Goal: Book appointment/travel/reservation

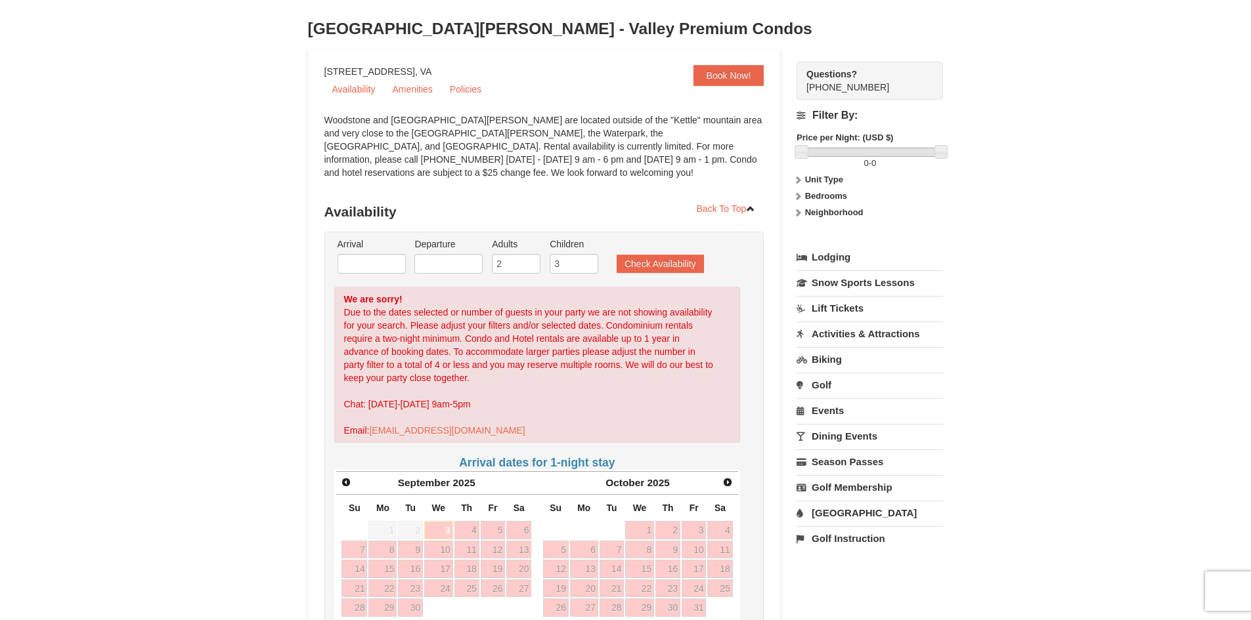
scroll to position [66, 0]
click at [574, 263] on input "3" at bounding box center [573, 265] width 49 height 20
click at [588, 271] on input "3" at bounding box center [573, 265] width 49 height 20
type input "2"
click at [588, 266] on input "2" at bounding box center [573, 265] width 49 height 20
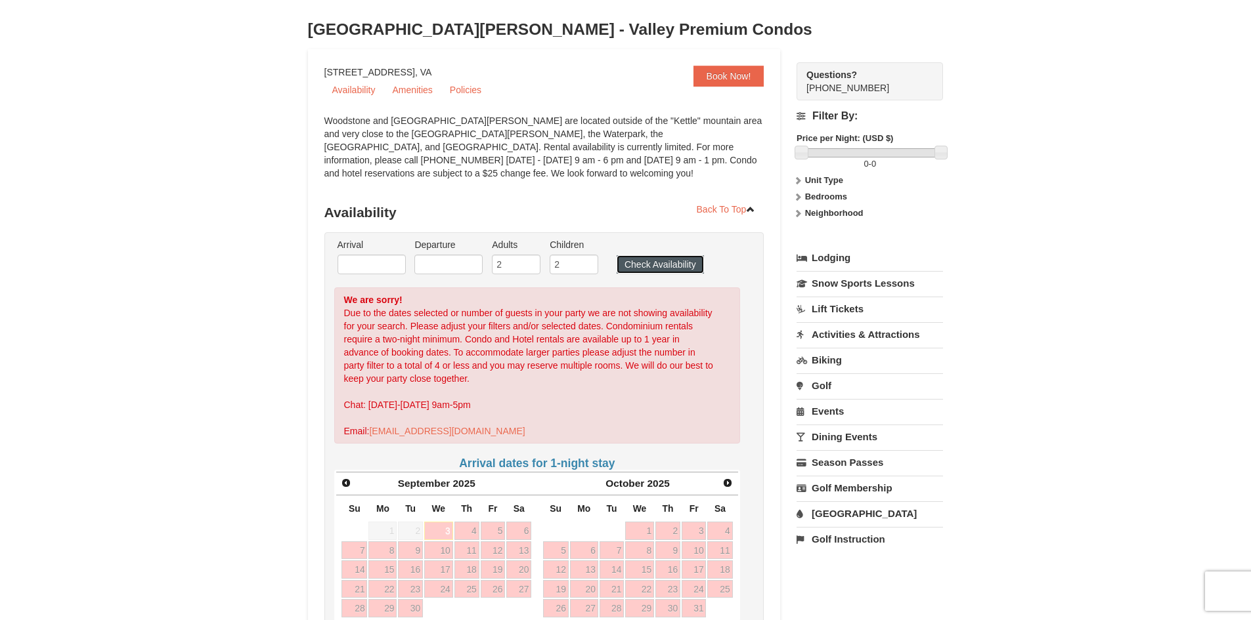
click at [637, 267] on button "Check Availability" at bounding box center [659, 264] width 87 height 18
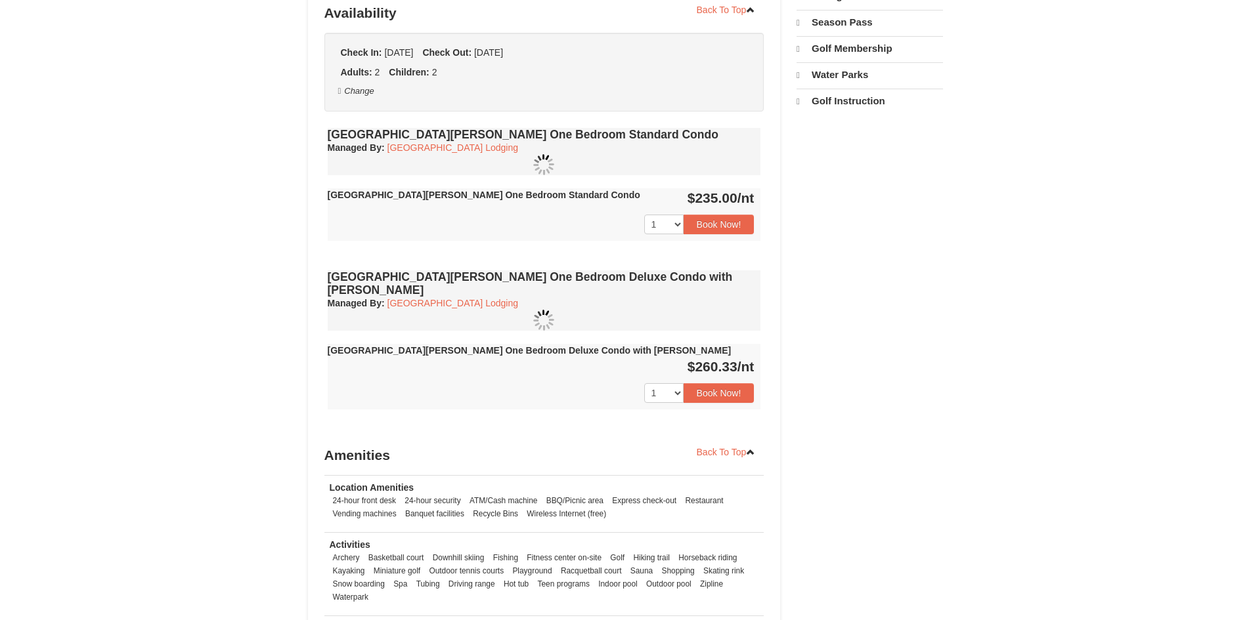
scroll to position [266, 0]
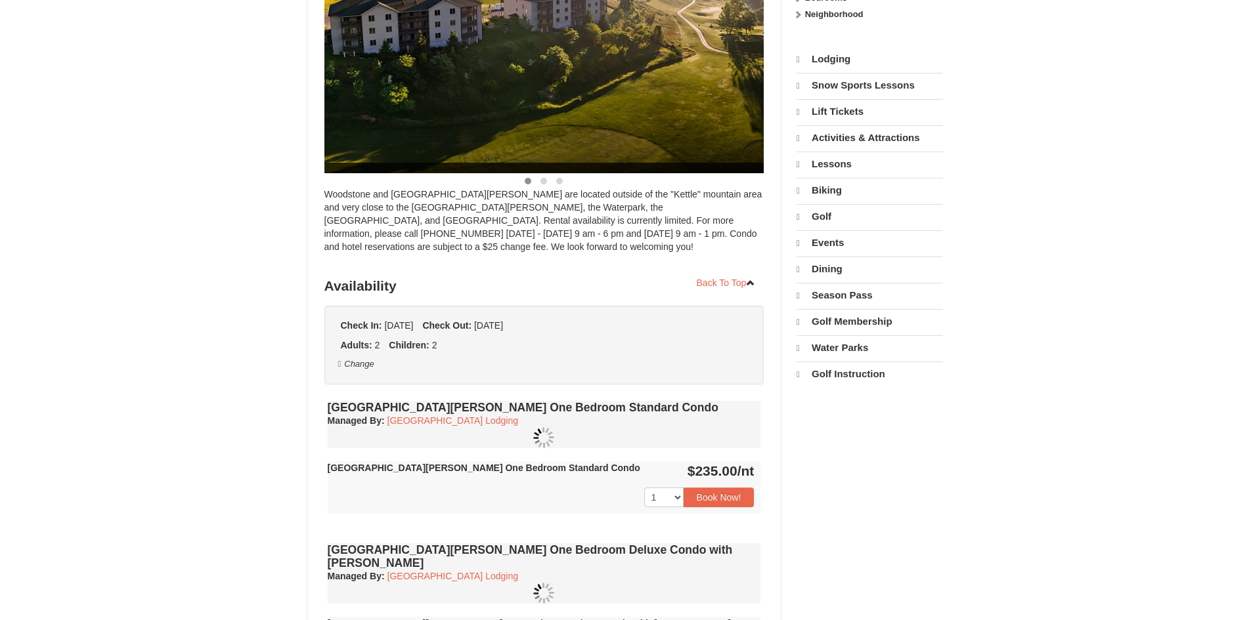
select select "9"
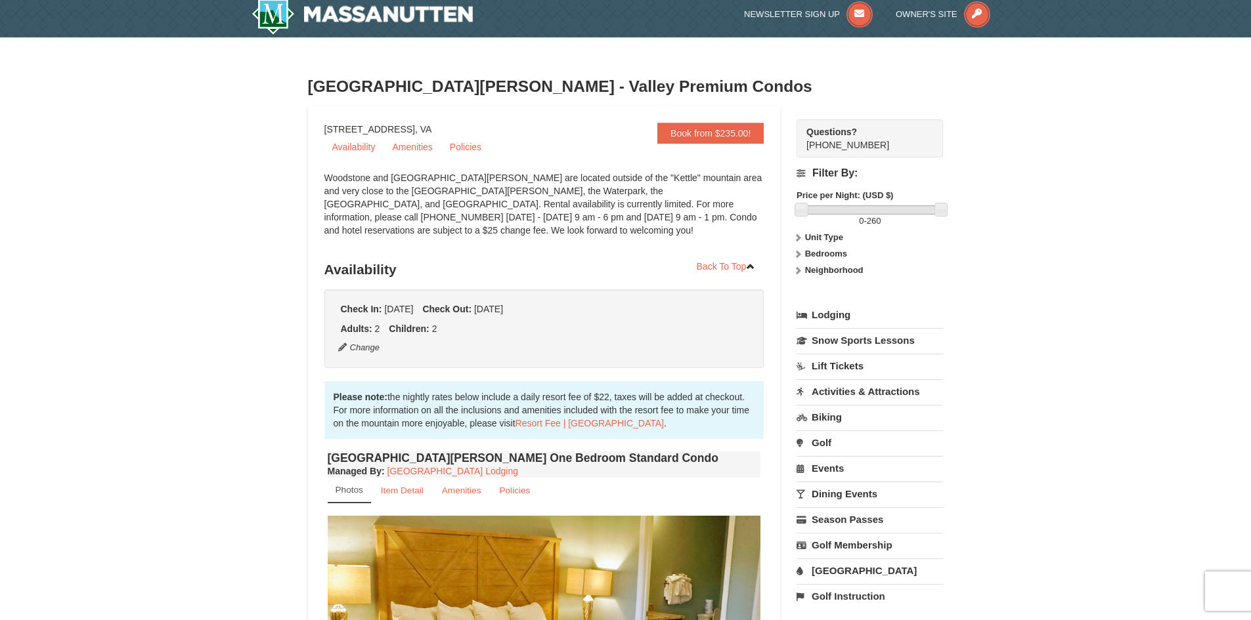
scroll to position [0, 0]
